Goal: Task Accomplishment & Management: Complete application form

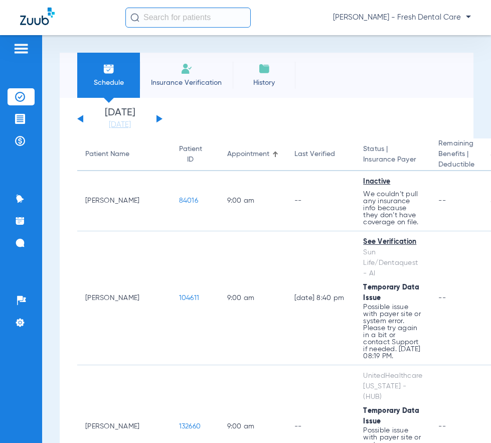
click at [186, 17] on input "text" at bounding box center [187, 18] width 125 height 20
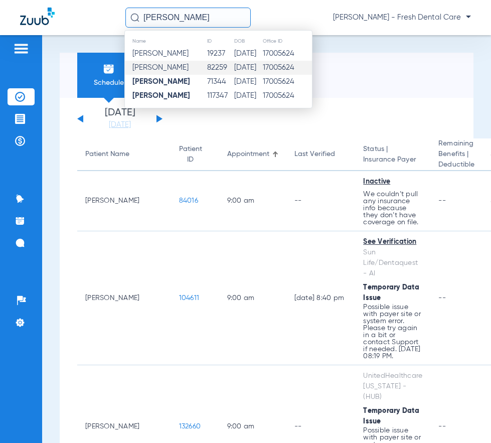
type input "[PERSON_NAME]"
click at [189, 66] on span "[PERSON_NAME]" at bounding box center [160, 68] width 56 height 8
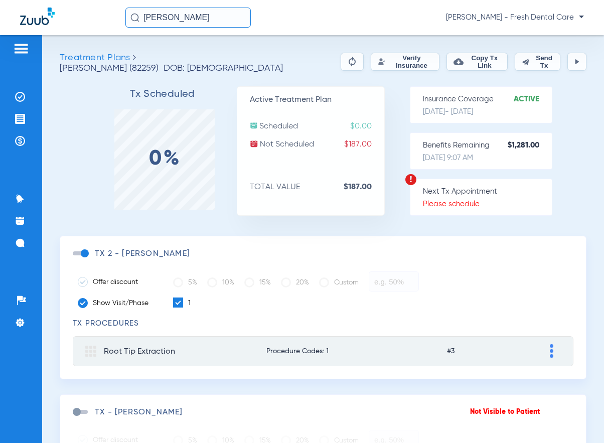
click at [385, 66] on button "Verify Insurance" at bounding box center [405, 62] width 68 height 18
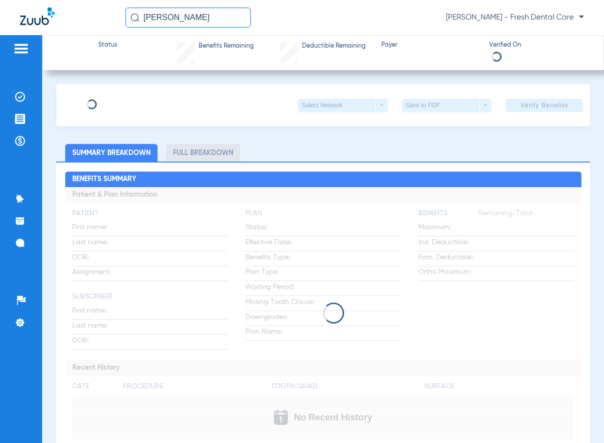
type input "[PERSON_NAME]"
type input "[DATE]"
type input "36514262"
type input "038"
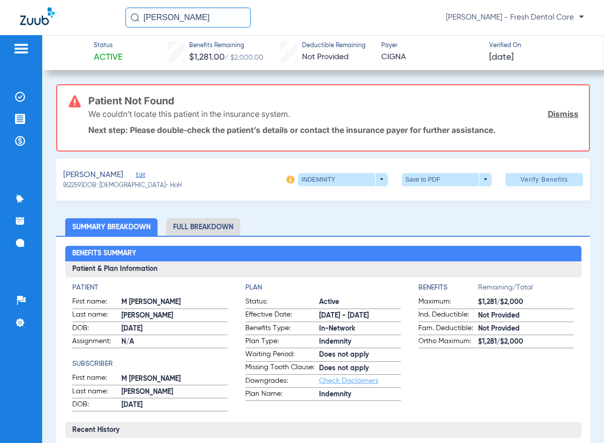
click at [164, 97] on h3 "Patient Not Found" at bounding box center [333, 101] width 490 height 10
click at [537, 112] on link "Dismiss" at bounding box center [563, 114] width 31 height 10
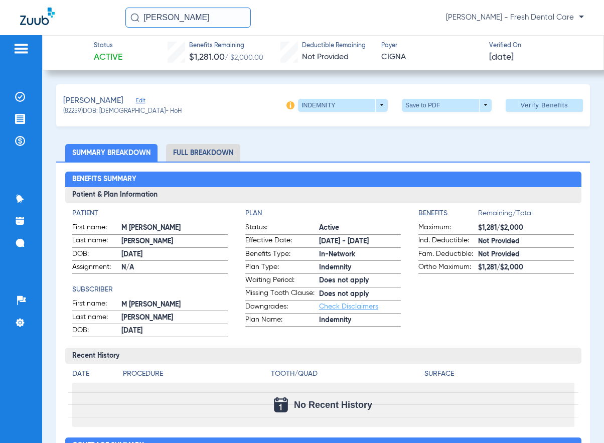
click at [145, 98] on span "Edit" at bounding box center [140, 102] width 9 height 10
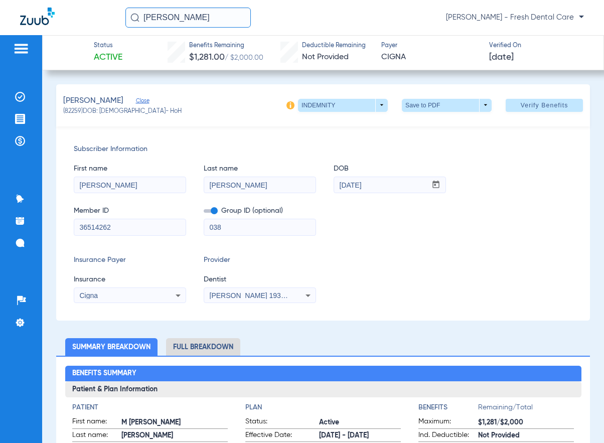
click at [460, 258] on div "Insurance Payer Insurance Cigna Provider Dentist [PERSON_NAME] 1932549607" at bounding box center [323, 279] width 498 height 48
click at [99, 183] on input "[PERSON_NAME]" at bounding box center [129, 185] width 111 height 16
type input "M"
click at [236, 186] on input "[PERSON_NAME]" at bounding box center [259, 185] width 111 height 16
type input "[PERSON_NAME]"
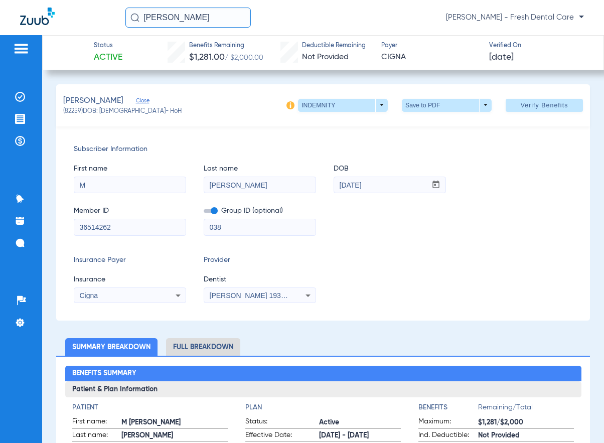
click at [216, 211] on span at bounding box center [211, 211] width 14 height 4
click at [204, 213] on input "checkbox" at bounding box center [204, 213] width 0 height 0
click at [237, 290] on div "[PERSON_NAME] 1932549607" at bounding box center [259, 295] width 111 height 12
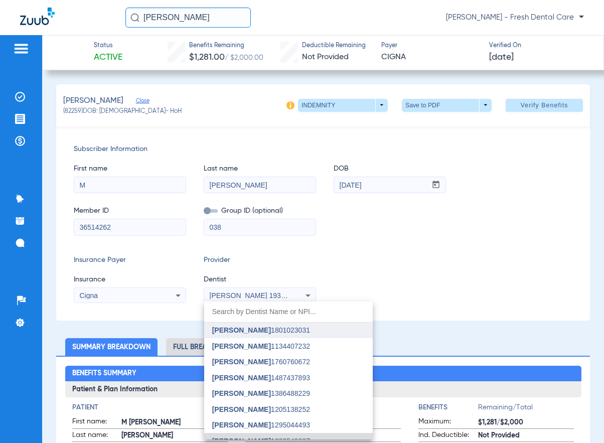
click at [253, 328] on span "[PERSON_NAME]" at bounding box center [241, 330] width 59 height 8
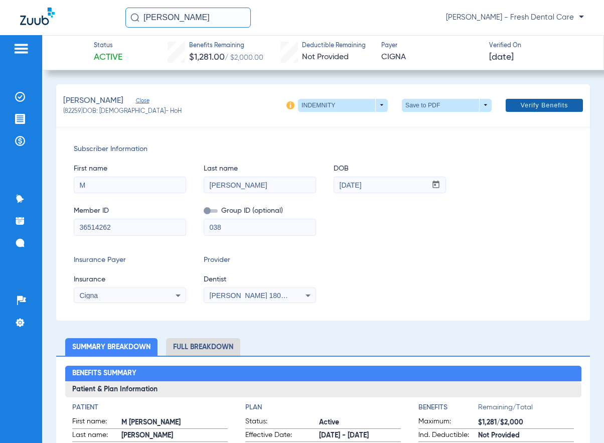
click at [531, 104] on span "Verify Benefits" at bounding box center [544, 105] width 48 height 8
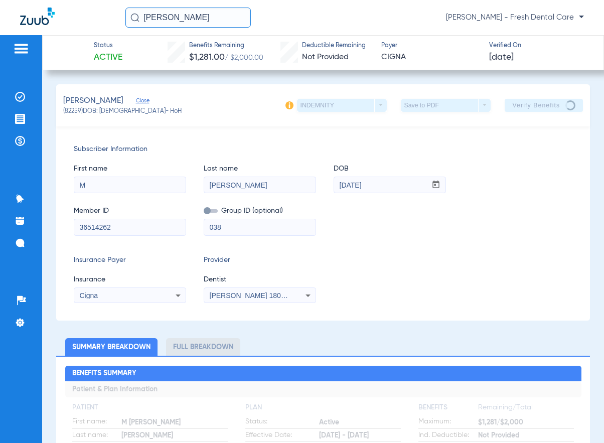
drag, startPoint x: 229, startPoint y: 14, endPoint x: 122, endPoint y: 14, distance: 106.8
click at [122, 14] on div "[PERSON_NAME] [PERSON_NAME] - Fresh Dental Care" at bounding box center [302, 17] width 604 height 35
click at [204, 20] on input "[PERSON_NAME]" at bounding box center [187, 18] width 125 height 20
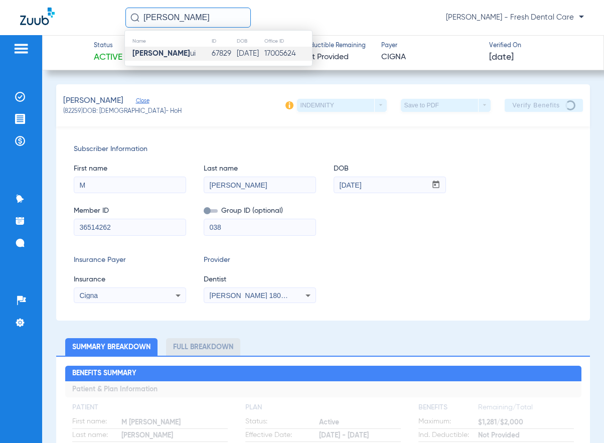
type input "[PERSON_NAME]"
click at [211, 52] on td "67829" at bounding box center [223, 54] width 25 height 14
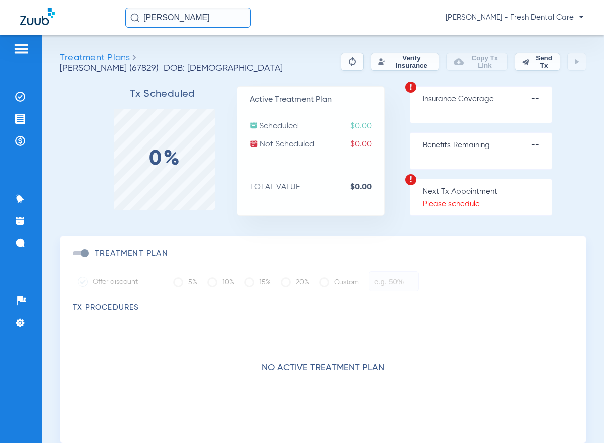
click at [371, 60] on button "Verify Insurance" at bounding box center [405, 62] width 68 height 18
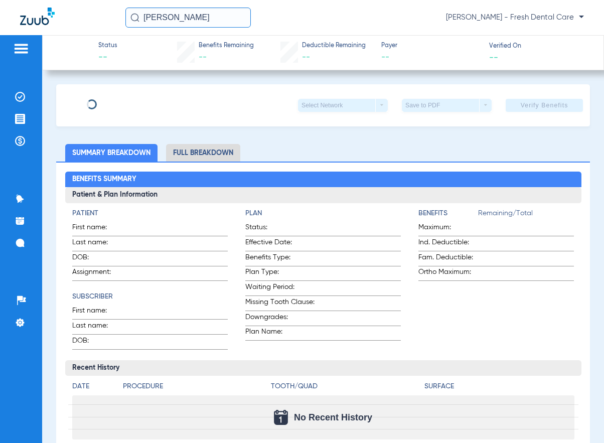
type input "[PERSON_NAME]"
type input "Sigui"
type input "[DATE]"
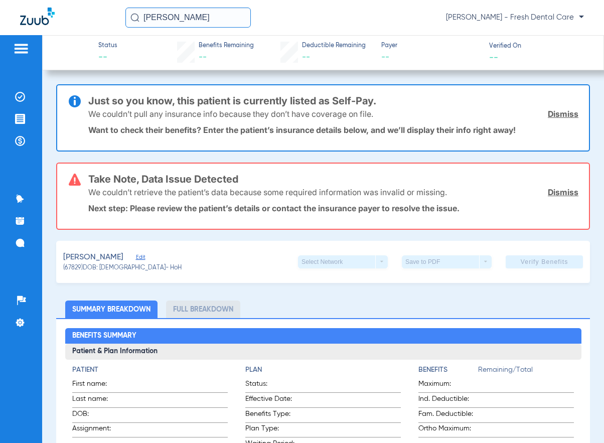
click at [537, 110] on link "Dismiss" at bounding box center [563, 114] width 31 height 10
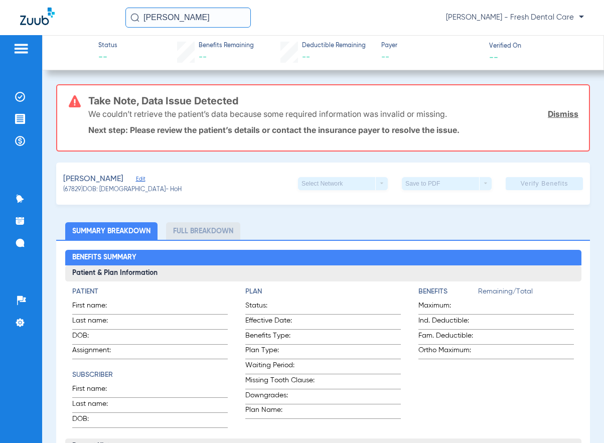
click at [537, 110] on link "Dismiss" at bounding box center [563, 114] width 31 height 10
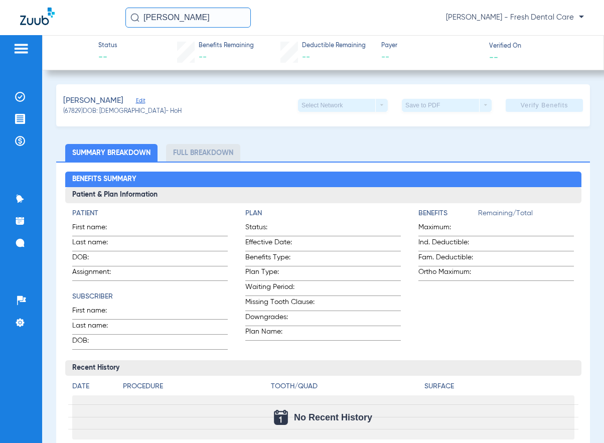
click at [136, 98] on span "Edit" at bounding box center [140, 102] width 9 height 10
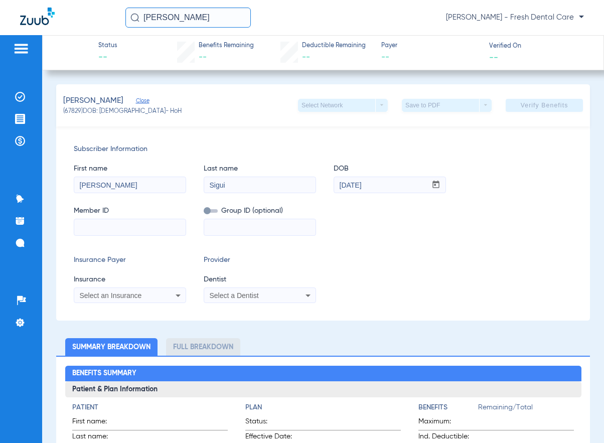
click at [475, 256] on div "Insurance Payer Insurance Select an Insurance Provider Dentist Select a Dentist" at bounding box center [323, 279] width 498 height 48
click at [436, 288] on div "Insurance Payer Insurance Select an Insurance Provider Dentist Select a Dentist" at bounding box center [323, 279] width 498 height 48
click at [123, 187] on input "[PERSON_NAME]" at bounding box center [129, 185] width 111 height 16
type input "[PERSON_NAME]"
click at [256, 187] on input "Sigui" at bounding box center [259, 185] width 111 height 16
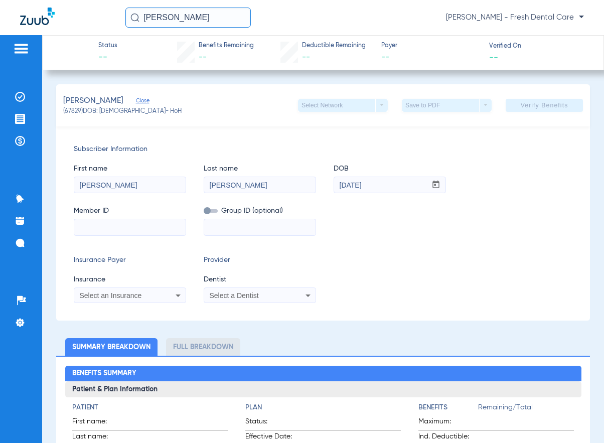
type input "[PERSON_NAME]"
click at [117, 227] on input at bounding box center [129, 227] width 111 height 16
type input "967002338"
click at [180, 295] on icon at bounding box center [178, 295] width 12 height 12
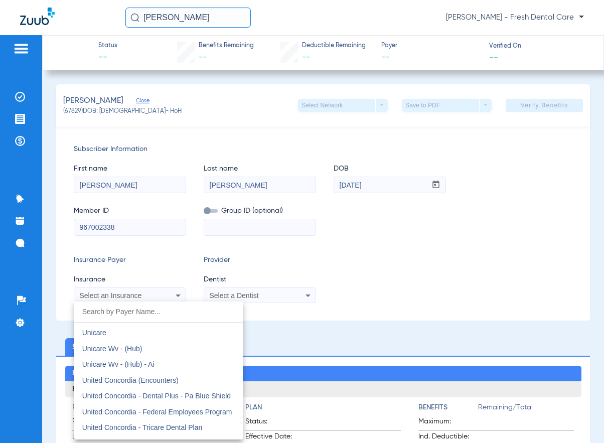
scroll to position [5950, 0]
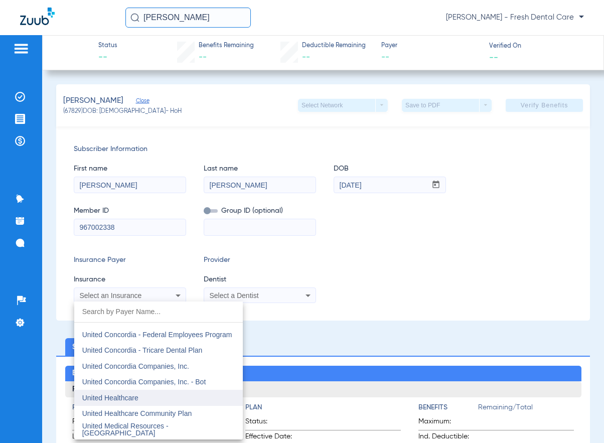
click at [122, 392] on mat-option "United Healthcare" at bounding box center [158, 398] width 168 height 16
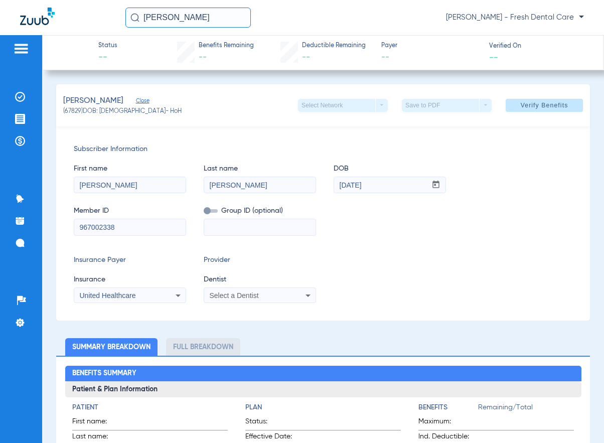
click at [260, 300] on div "Select a Dentist" at bounding box center [259, 295] width 111 height 12
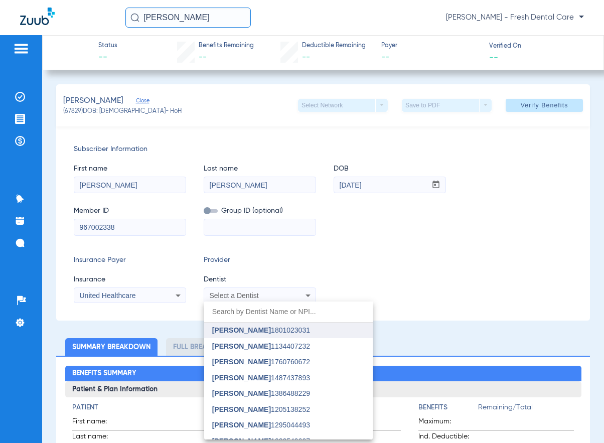
click at [252, 330] on span "[PERSON_NAME]" at bounding box center [241, 330] width 59 height 8
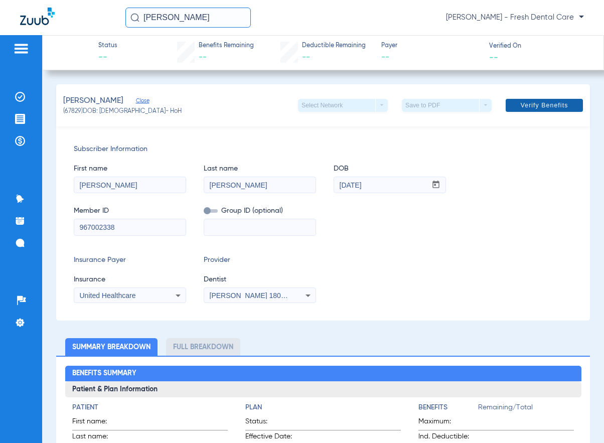
click at [537, 103] on span "Verify Benefits" at bounding box center [544, 105] width 48 height 8
click at [537, 106] on span "Verify Benefits" at bounding box center [544, 105] width 48 height 8
click at [536, 106] on span "Verify Benefits" at bounding box center [544, 105] width 48 height 8
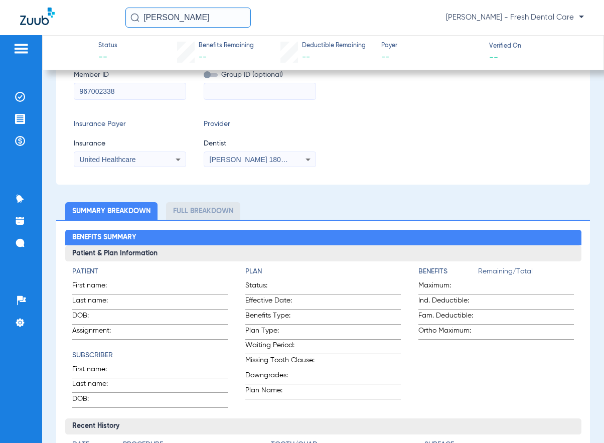
scroll to position [0, 0]
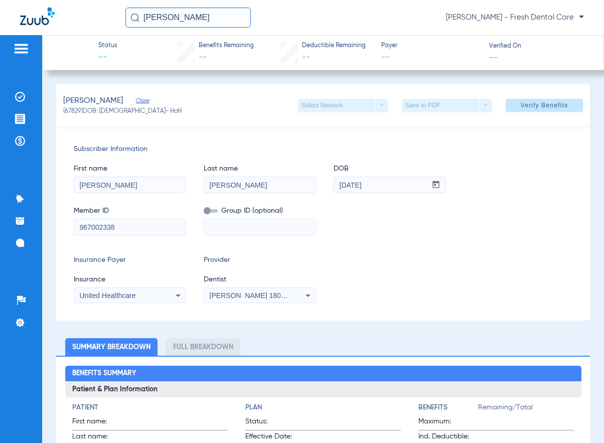
click at [154, 291] on div "United Healthcare" at bounding box center [129, 295] width 111 height 12
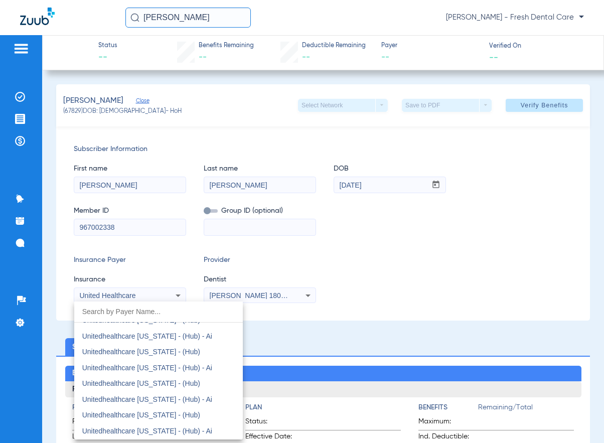
scroll to position [6729, 0]
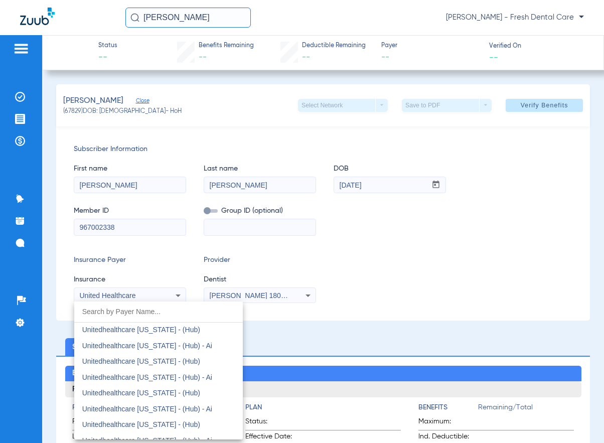
click at [308, 265] on div at bounding box center [302, 221] width 604 height 443
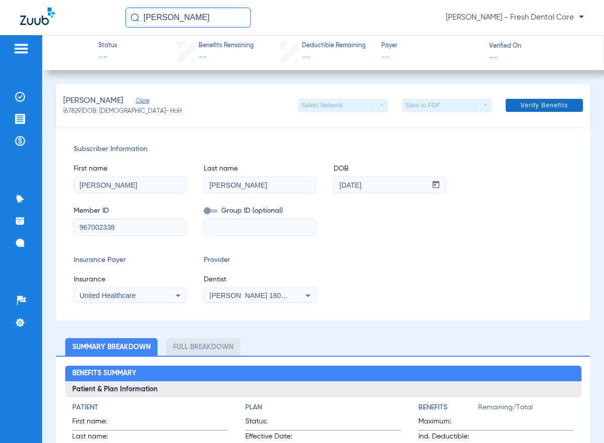
click at [537, 108] on span "Verify Benefits" at bounding box center [544, 105] width 48 height 8
click at [136, 99] on span "Close" at bounding box center [140, 102] width 9 height 10
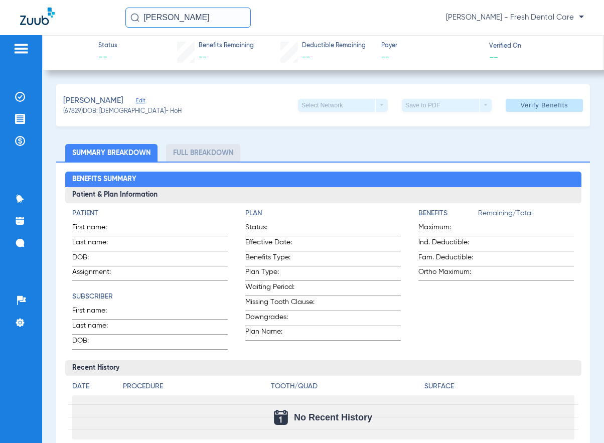
click at [136, 99] on span "Edit" at bounding box center [140, 102] width 9 height 10
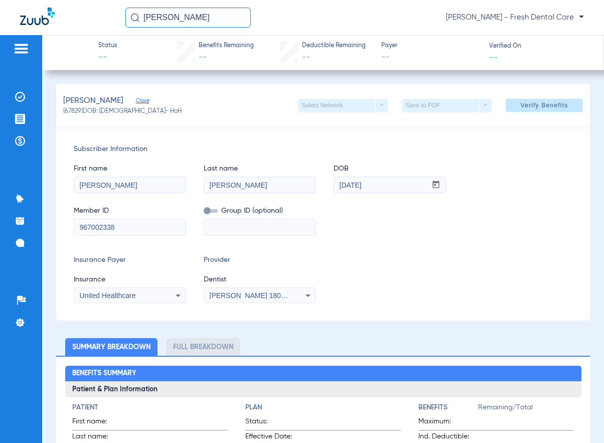
click at [136, 99] on span "Close" at bounding box center [140, 102] width 9 height 10
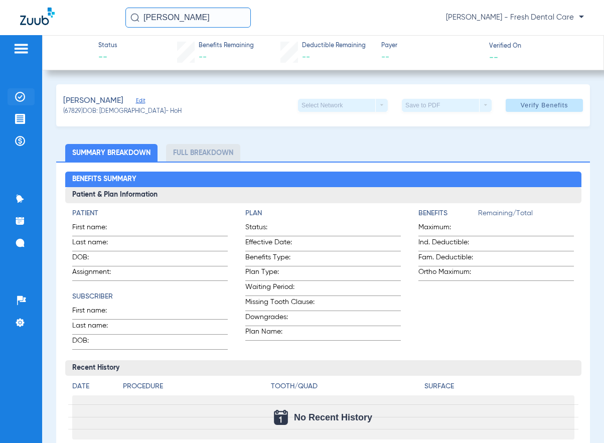
click at [23, 100] on img at bounding box center [20, 97] width 10 height 10
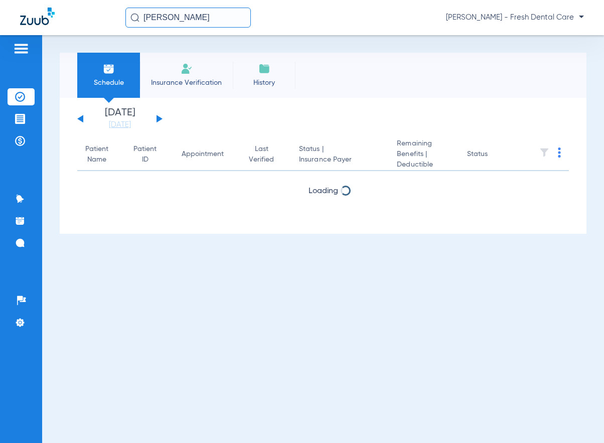
click at [221, 86] on span "Insurance Verification" at bounding box center [186, 83] width 78 height 10
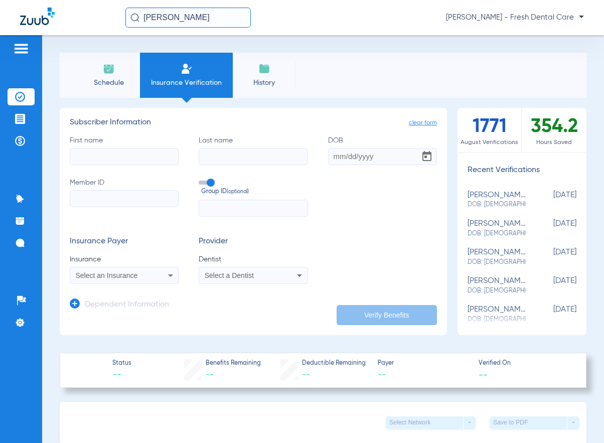
click at [100, 151] on input "First name" at bounding box center [124, 156] width 109 height 17
type input "[PERSON_NAME]"
type input "[DATE]"
type input "967002338"
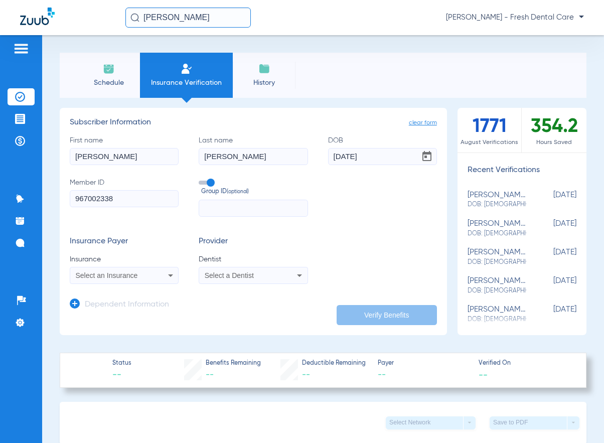
click at [208, 182] on span at bounding box center [206, 182] width 15 height 4
click at [201, 179] on input "Group ID (optional)" at bounding box center [201, 179] width 0 height 0
click at [164, 284] on app-dependent-form "Dependent Information" at bounding box center [253, 301] width 367 height 34
click at [164, 280] on icon at bounding box center [170, 275] width 12 height 12
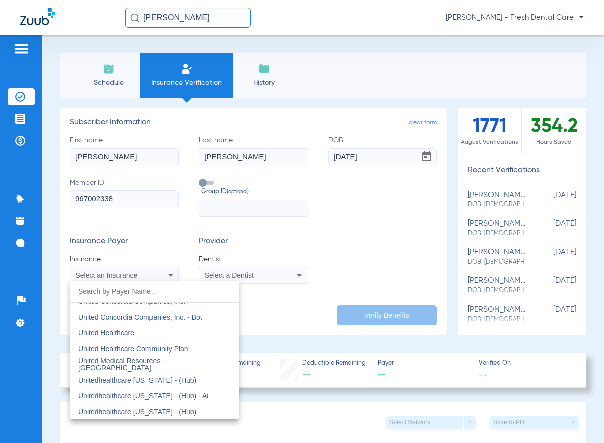
scroll to position [6017, 0]
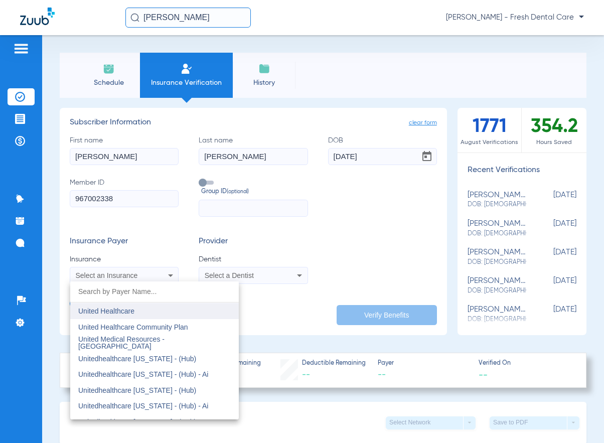
click at [126, 313] on span "United Healthcare" at bounding box center [106, 311] width 56 height 8
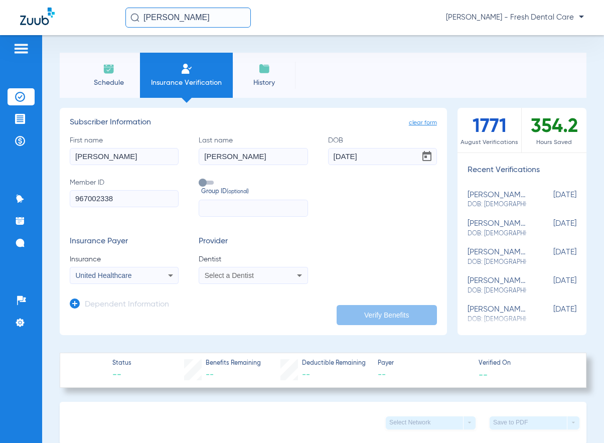
click at [253, 274] on div "Select a Dentist" at bounding box center [244, 275] width 78 height 7
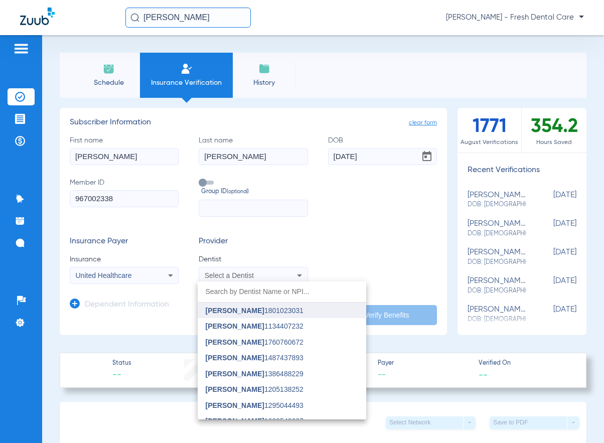
click at [248, 311] on span "[PERSON_NAME]" at bounding box center [235, 310] width 59 height 8
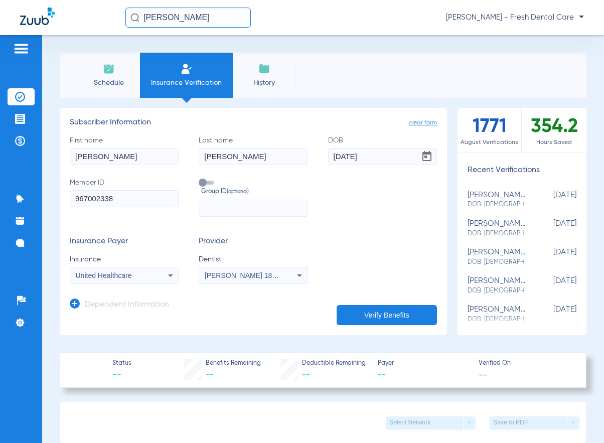
click at [378, 308] on button "Verify Benefits" at bounding box center [386, 315] width 100 height 20
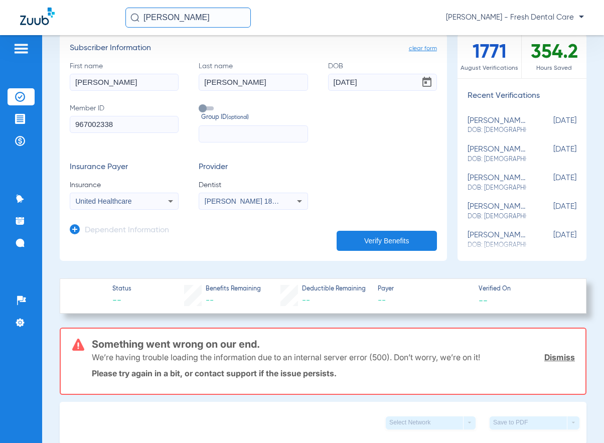
scroll to position [67, 0]
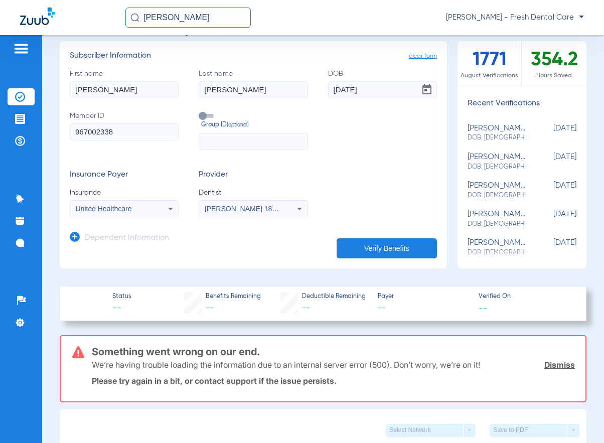
click at [368, 249] on button "Verify Benefits" at bounding box center [386, 248] width 100 height 20
drag, startPoint x: 194, startPoint y: 15, endPoint x: 98, endPoint y: 14, distance: 95.3
click at [98, 14] on div "[PERSON_NAME] [PERSON_NAME] - Fresh Dental Care" at bounding box center [302, 17] width 604 height 35
click at [208, 21] on input "[PERSON_NAME] es" at bounding box center [187, 18] width 125 height 20
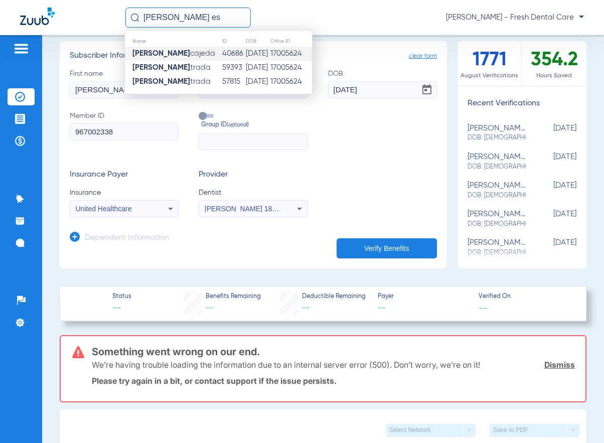
click at [245, 60] on td "[DATE]" at bounding box center [257, 54] width 25 height 14
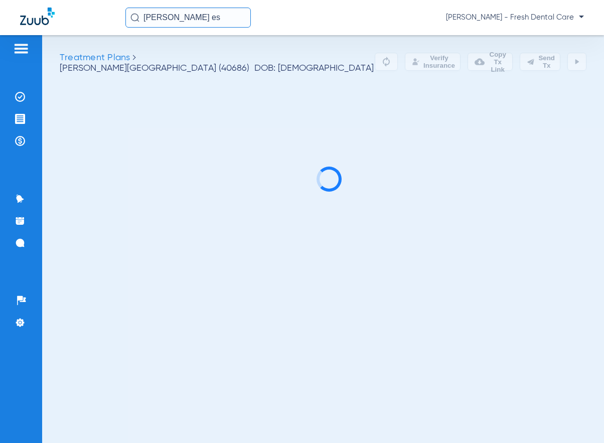
click at [208, 25] on input "[PERSON_NAME] es" at bounding box center [187, 18] width 125 height 20
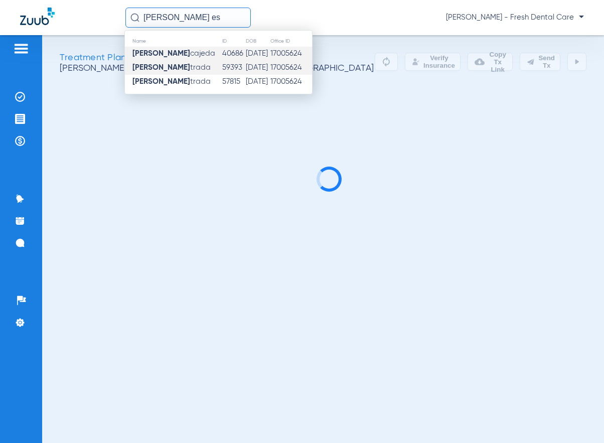
click at [222, 67] on td "59393" at bounding box center [234, 68] width 24 height 14
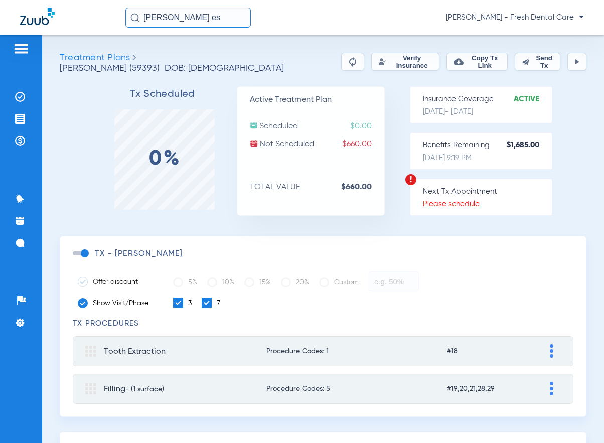
drag, startPoint x: 209, startPoint y: 18, endPoint x: 146, endPoint y: 12, distance: 63.5
click at [146, 12] on input "[PERSON_NAME] es" at bounding box center [187, 18] width 125 height 20
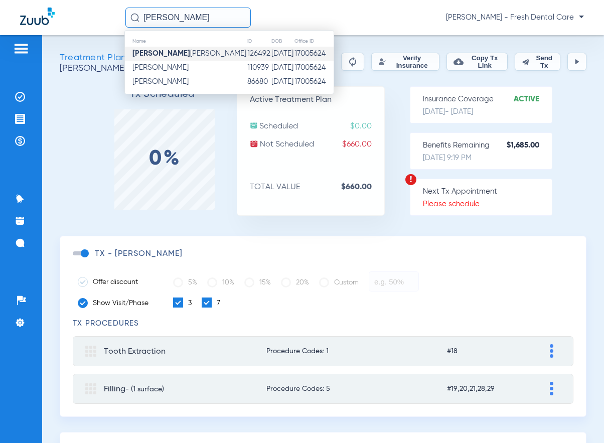
type input "[PERSON_NAME]"
click at [247, 50] on td "126492" at bounding box center [259, 54] width 24 height 14
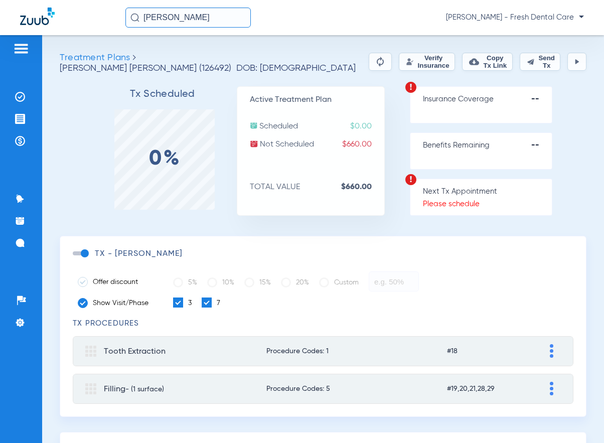
click at [399, 58] on button "Verify Insurance" at bounding box center [427, 62] width 56 height 18
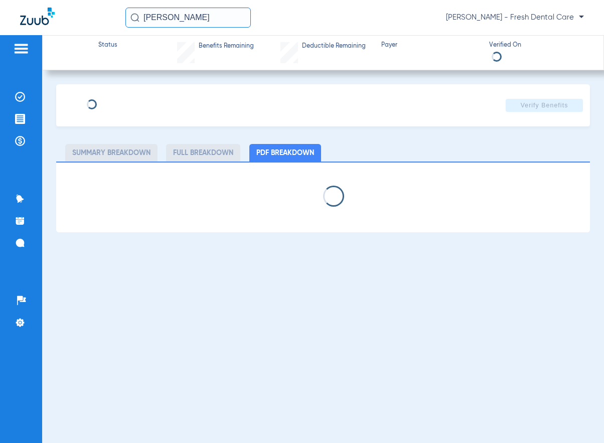
type input "[PERSON_NAME]"
type input "[DATE]"
type input "199W17384"
type input "WPTXMSB2420"
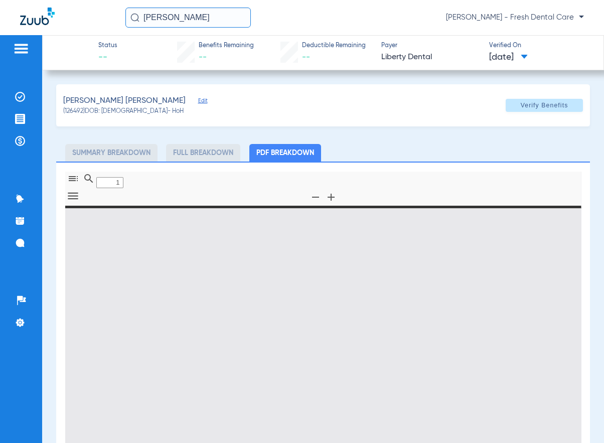
type input "0"
select select "page-width"
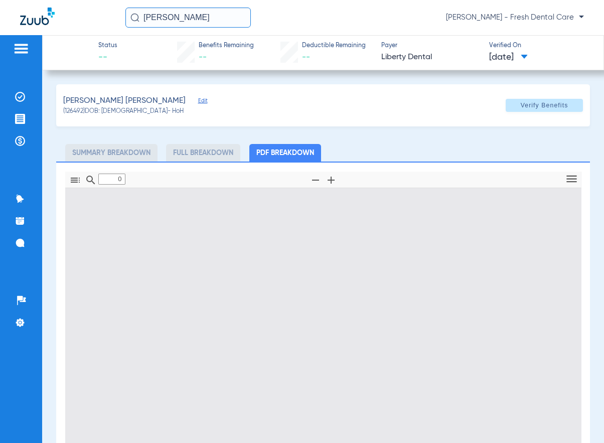
type input "1"
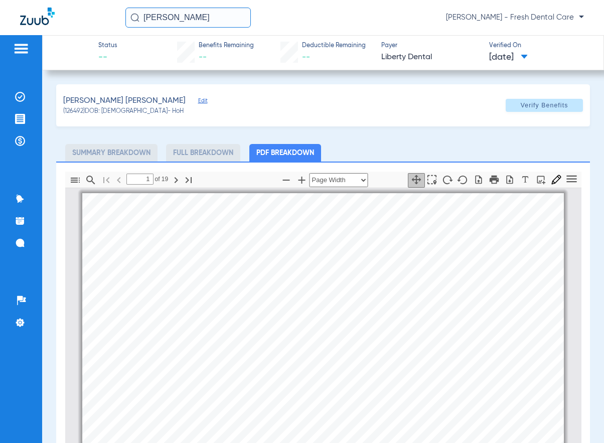
scroll to position [5, 0]
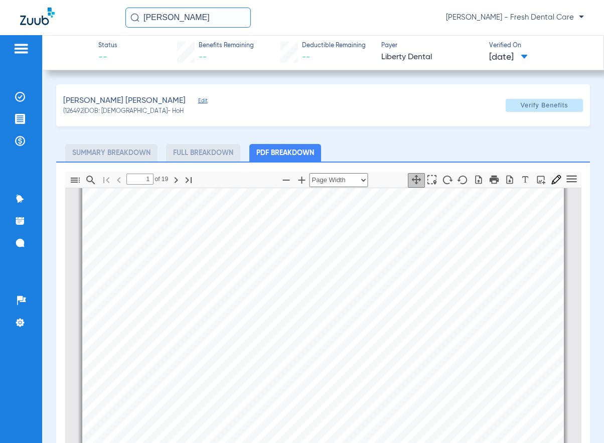
click at [198, 98] on span "Edit" at bounding box center [202, 102] width 9 height 10
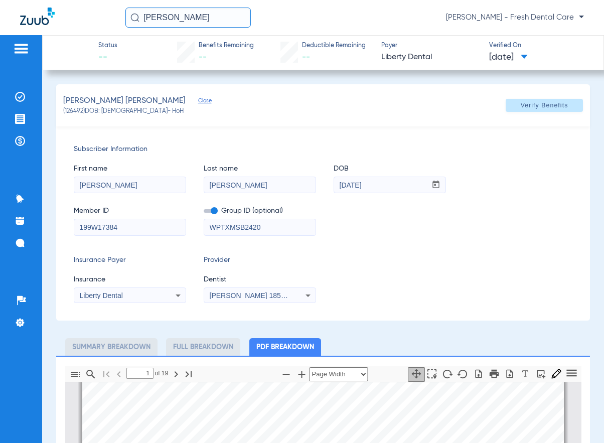
click at [258, 296] on span "[PERSON_NAME] 1851746408" at bounding box center [259, 295] width 99 height 8
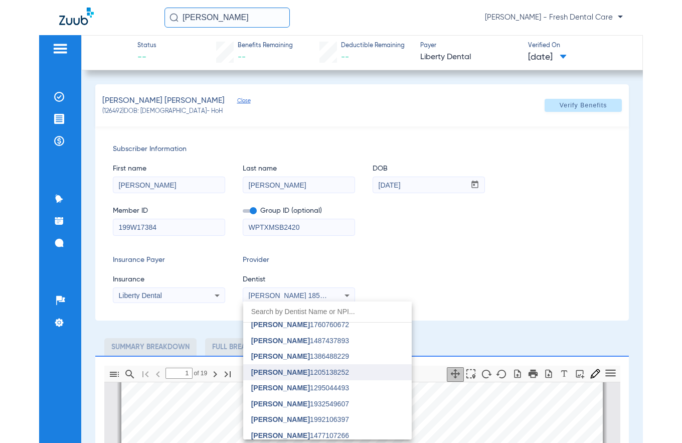
scroll to position [0, 0]
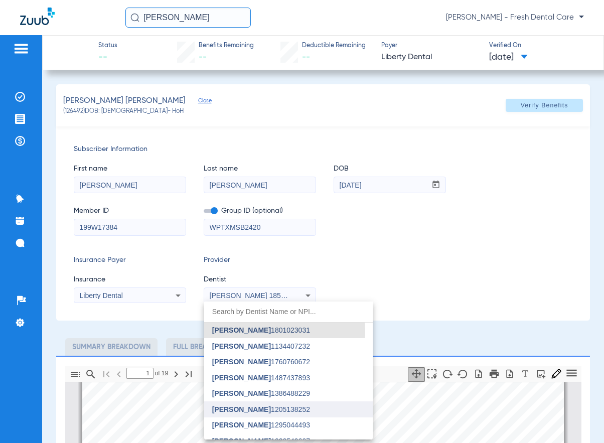
click at [264, 331] on span "[PERSON_NAME]" at bounding box center [241, 330] width 59 height 8
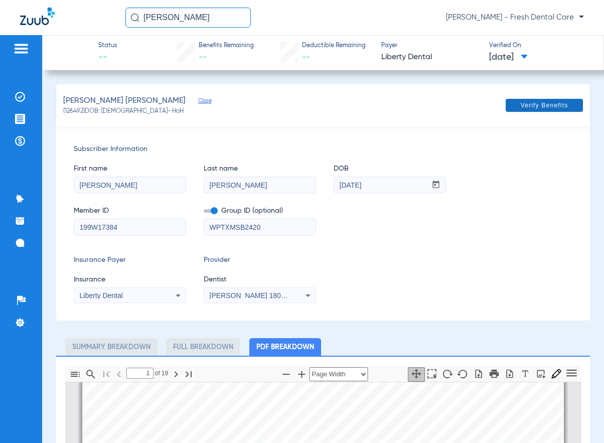
click at [517, 110] on span at bounding box center [543, 105] width 77 height 24
click at [520, 107] on span "Verify Benefits" at bounding box center [544, 105] width 48 height 8
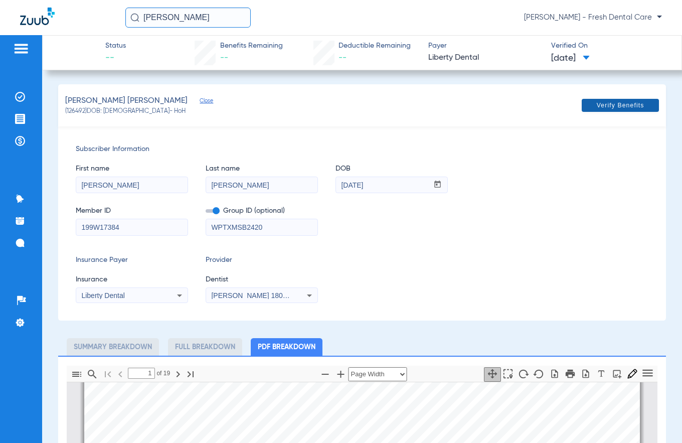
click at [537, 108] on span "Verify Benefits" at bounding box center [621, 105] width 48 height 8
click at [518, 253] on div "Subscriber Information First name [PERSON_NAME] Last name [PERSON_NAME] DOB mm …" at bounding box center [362, 223] width 608 height 194
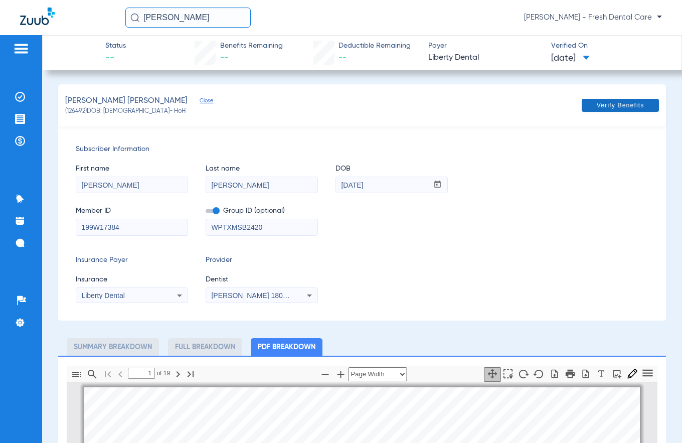
click at [537, 114] on span at bounding box center [620, 105] width 77 height 24
click at [537, 113] on span at bounding box center [620, 105] width 77 height 24
click at [537, 111] on span at bounding box center [620, 105] width 77 height 24
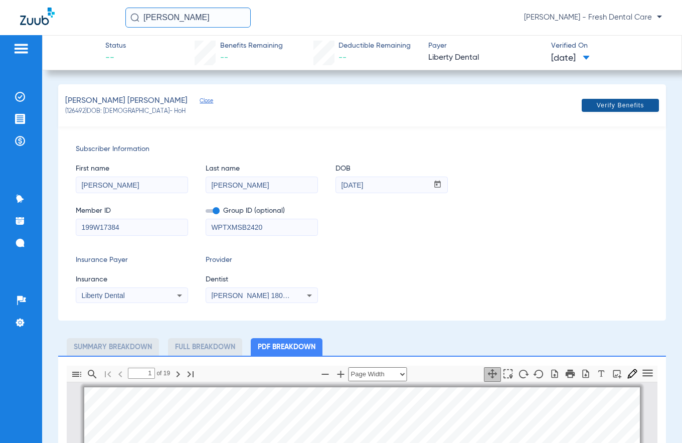
click at [537, 109] on span at bounding box center [620, 105] width 77 height 24
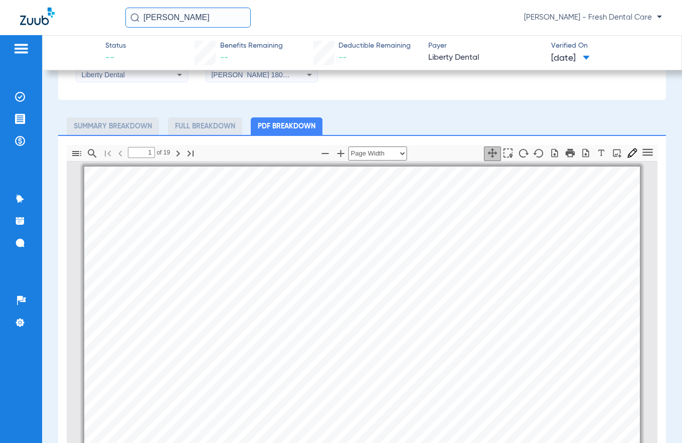
scroll to position [201, 0]
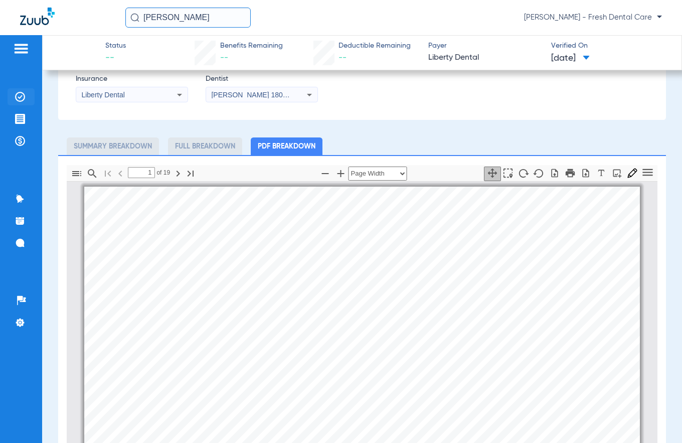
click at [23, 89] on li "Insurance Verification" at bounding box center [21, 96] width 27 height 17
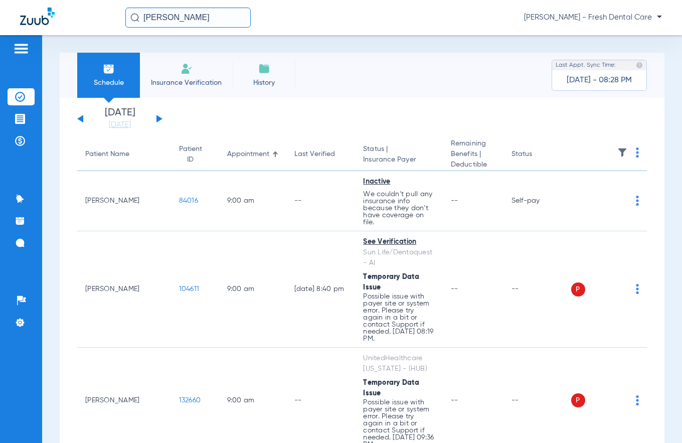
drag, startPoint x: 211, startPoint y: 19, endPoint x: 83, endPoint y: 19, distance: 127.9
click at [83, 19] on div "[PERSON_NAME] [PERSON_NAME] - Fresh Dental Care" at bounding box center [341, 17] width 682 height 35
click at [225, 19] on input "[PERSON_NAME]" at bounding box center [187, 18] width 125 height 20
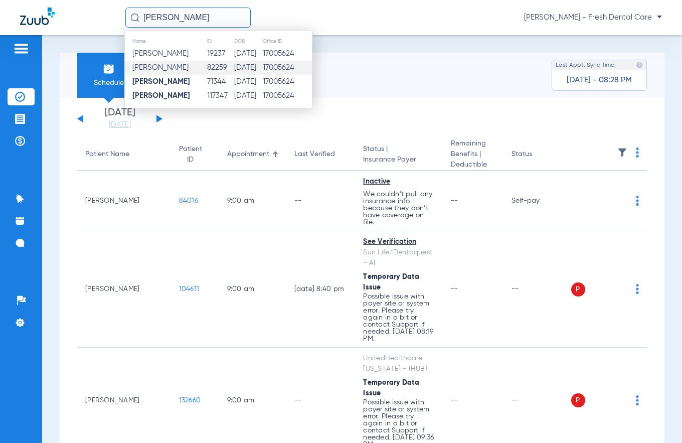
type input "[PERSON_NAME]"
click at [262, 68] on td "[DATE]" at bounding box center [248, 68] width 29 height 14
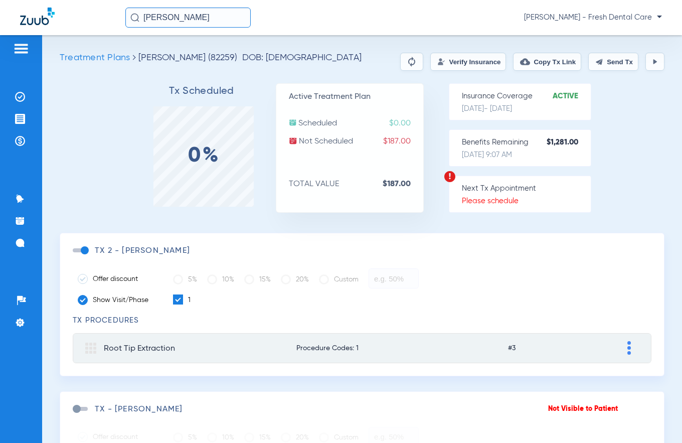
click at [443, 64] on button "Verify Insurance" at bounding box center [468, 62] width 76 height 18
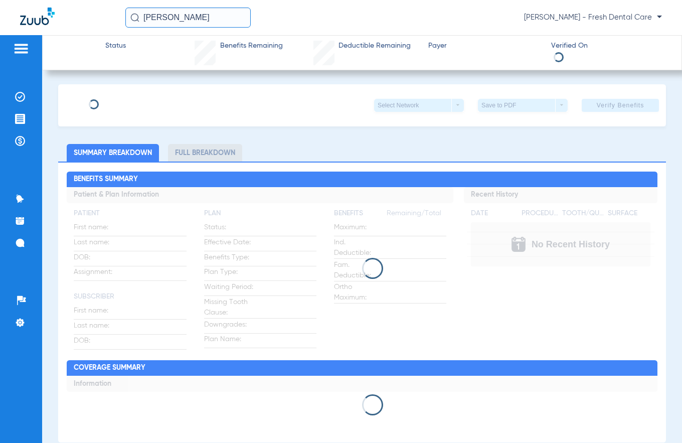
type input "[PERSON_NAME]"
type input "[DATE]"
type input "36514262"
type input "038"
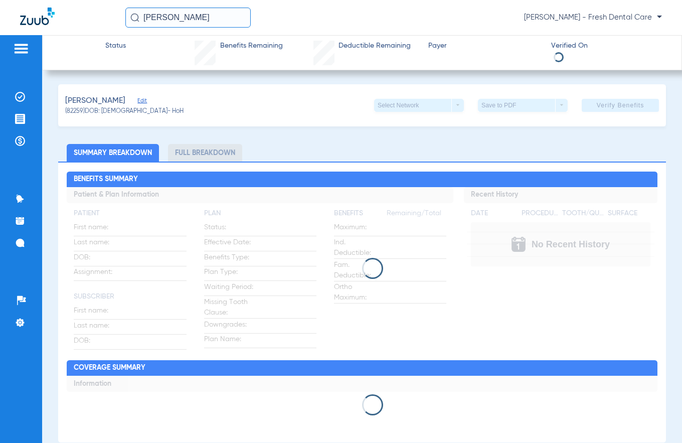
click at [146, 98] on span "Edit" at bounding box center [141, 102] width 9 height 10
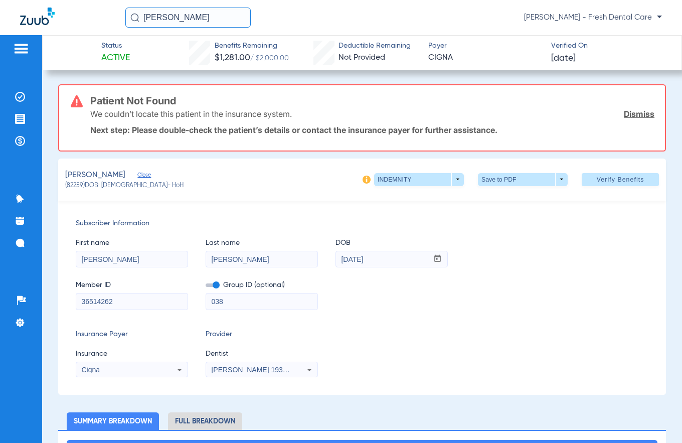
click at [537, 112] on link "Dismiss" at bounding box center [639, 114] width 31 height 10
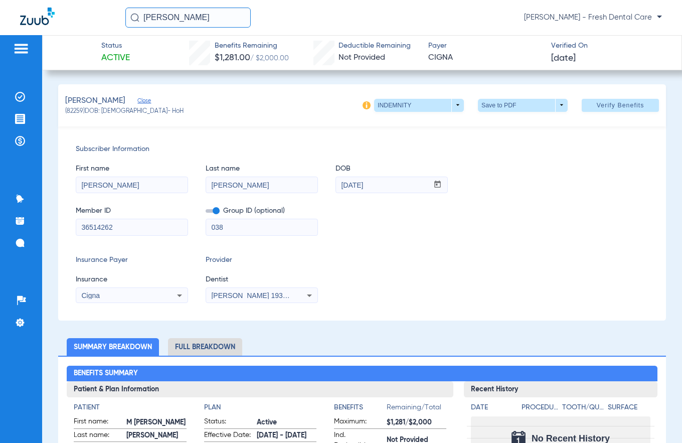
drag, startPoint x: 203, startPoint y: 21, endPoint x: 71, endPoint y: 20, distance: 131.9
click at [71, 20] on div "[PERSON_NAME] [PERSON_NAME] - Fresh Dental Care" at bounding box center [341, 17] width 682 height 35
type input "z"
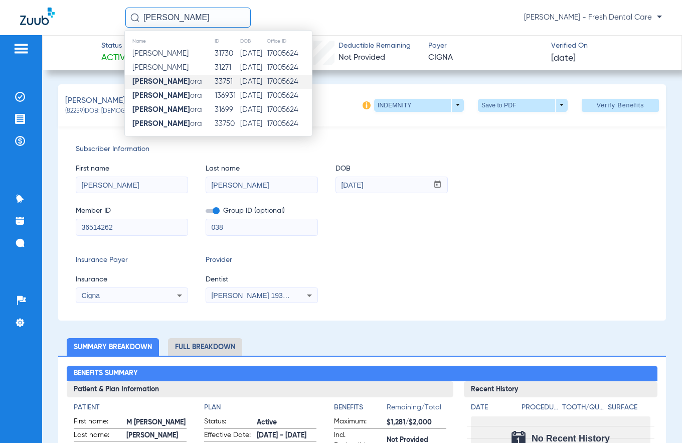
type input "[PERSON_NAME]"
click at [240, 76] on td "[DATE]" at bounding box center [253, 82] width 27 height 14
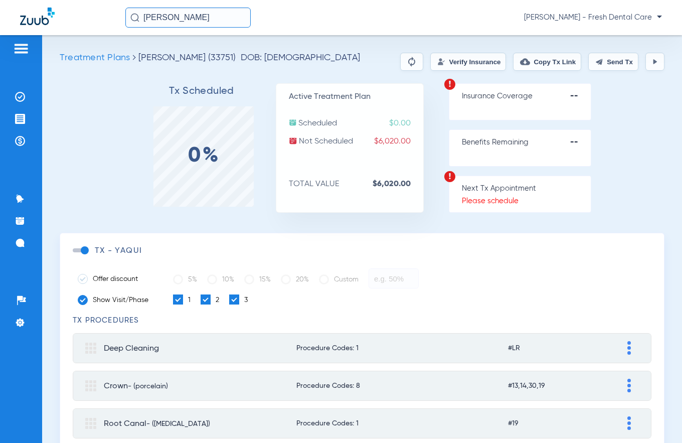
click at [459, 67] on button "Verify Insurance" at bounding box center [468, 62] width 76 height 18
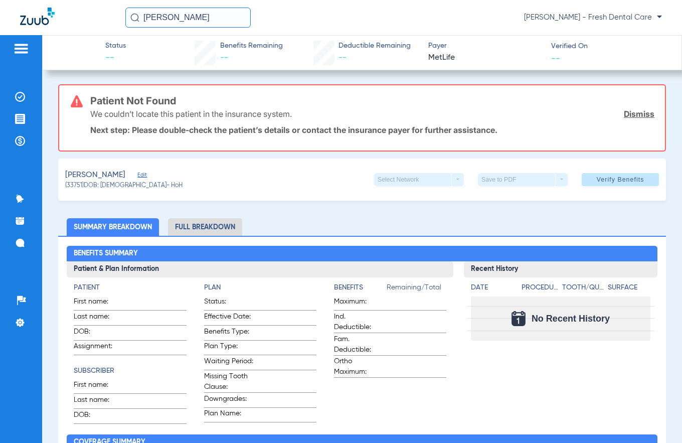
click at [192, 17] on input "[PERSON_NAME]" at bounding box center [187, 18] width 125 height 20
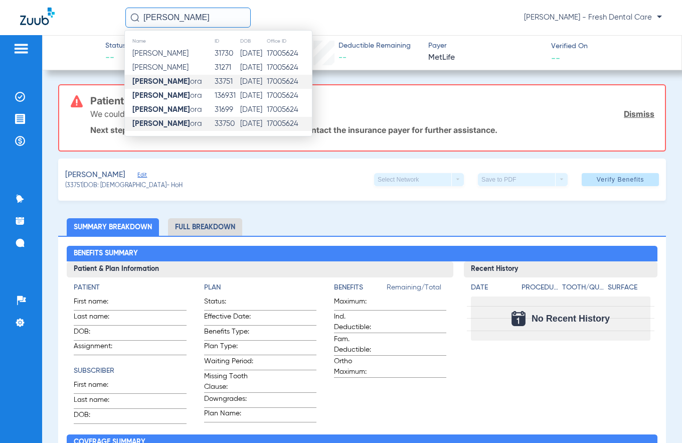
click at [220, 123] on td "33750" at bounding box center [227, 124] width 26 height 14
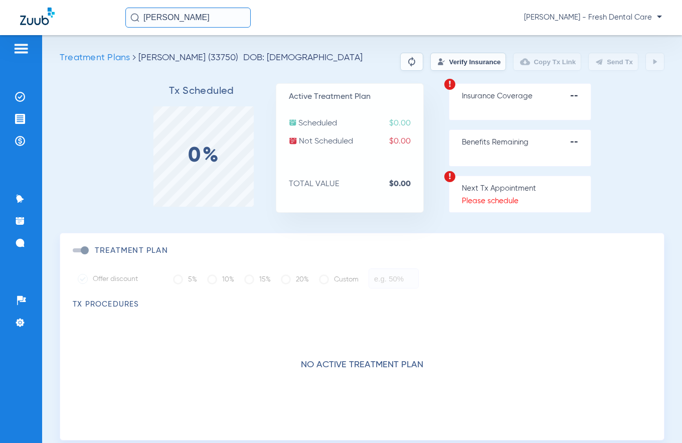
click at [458, 64] on button "Verify Insurance" at bounding box center [468, 62] width 76 height 18
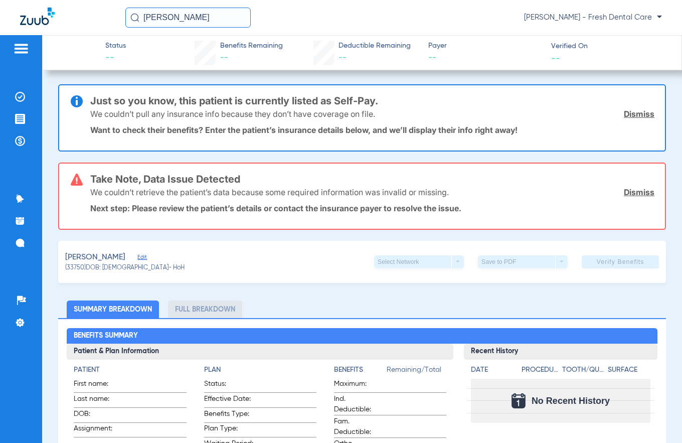
click at [537, 116] on link "Dismiss" at bounding box center [639, 114] width 31 height 10
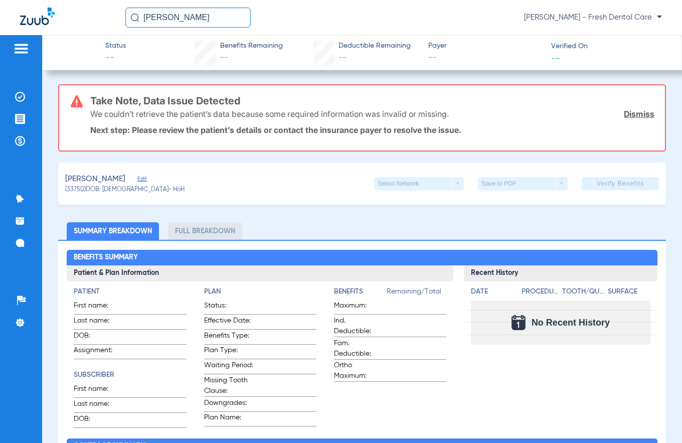
click at [537, 115] on link "Dismiss" at bounding box center [639, 114] width 31 height 10
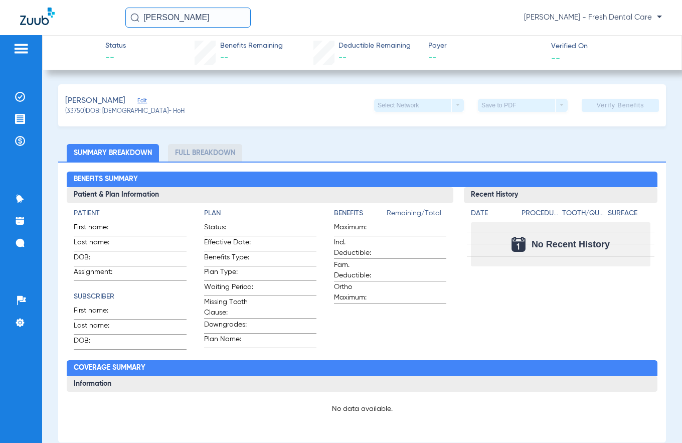
click at [456, 324] on div "Patient & Plan Information Patient First name: Last name: DOB: Assignment: Subs…" at bounding box center [362, 268] width 590 height 162
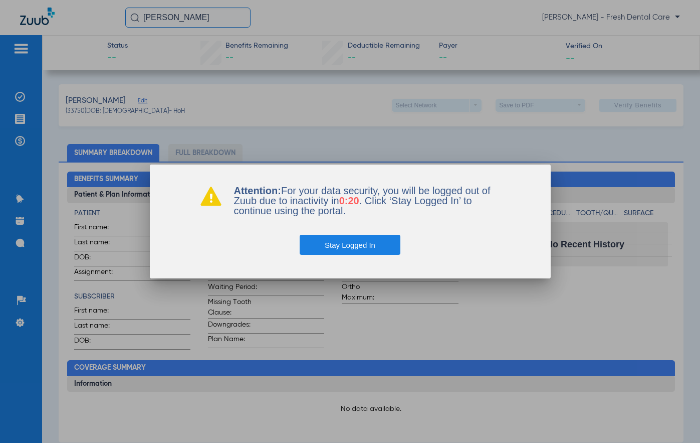
click at [339, 245] on button "Stay Logged In" at bounding box center [350, 245] width 101 height 20
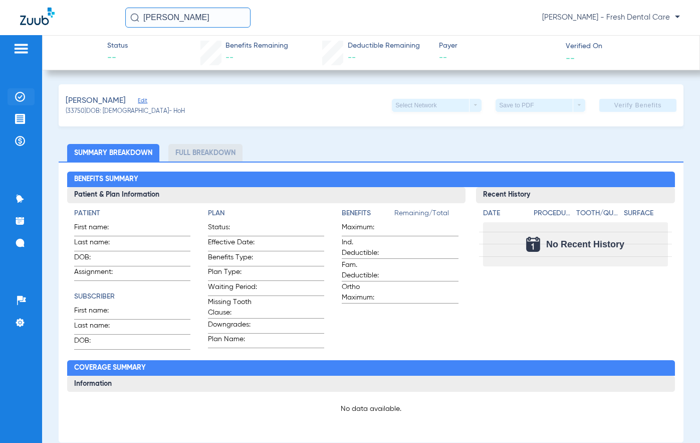
click at [18, 96] on img at bounding box center [20, 97] width 10 height 10
